Goal: Information Seeking & Learning: Learn about a topic

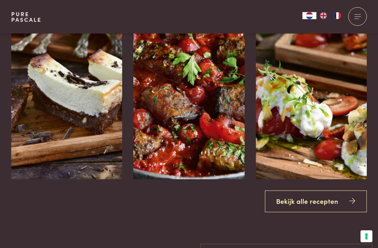
scroll to position [781, 0]
click at [326, 212] on link "Bekijk alle recepten" at bounding box center [316, 201] width 102 height 22
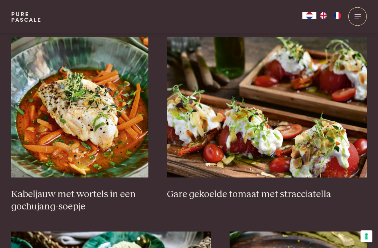
scroll to position [464, 0]
click at [328, 143] on img at bounding box center [267, 107] width 200 height 140
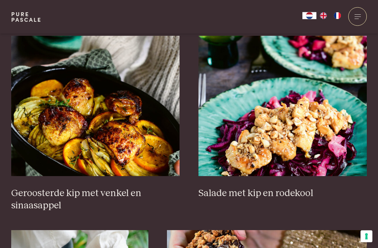
scroll to position [841, 0]
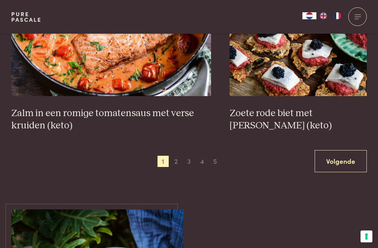
click at [346, 150] on link "Volgende" at bounding box center [341, 161] width 52 height 22
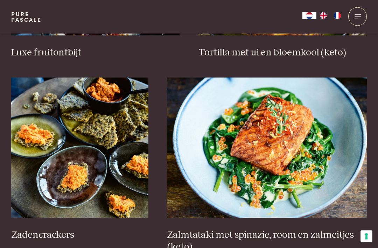
scroll to position [982, 0]
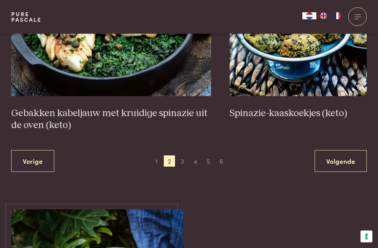
click at [347, 153] on link "Volgende" at bounding box center [341, 161] width 52 height 22
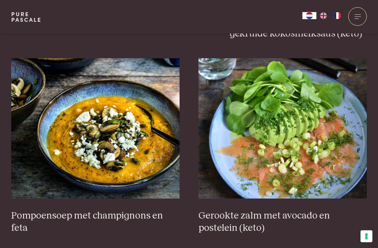
scroll to position [843, 0]
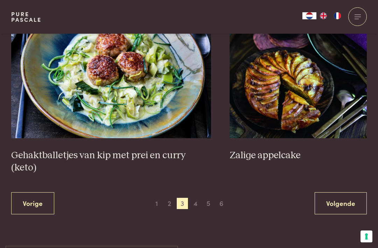
click at [348, 192] on link "Volgende" at bounding box center [341, 203] width 52 height 22
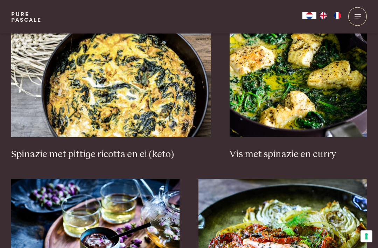
scroll to position [698, 0]
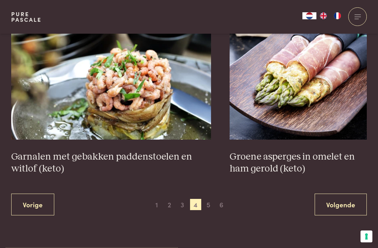
click at [350, 199] on link "Volgende" at bounding box center [341, 204] width 52 height 22
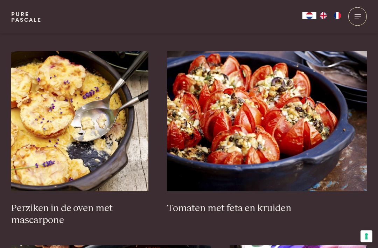
scroll to position [1032, 0]
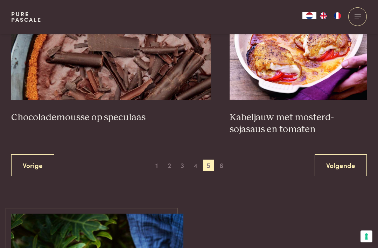
click at [350, 158] on link "Volgende" at bounding box center [341, 165] width 52 height 22
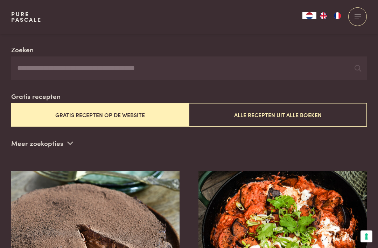
scroll to position [136, 0]
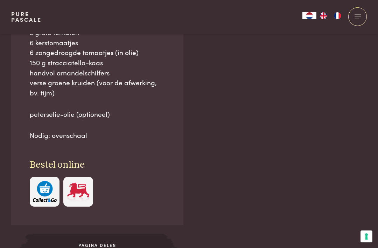
scroll to position [472, 0]
